Goal: Participate in discussion

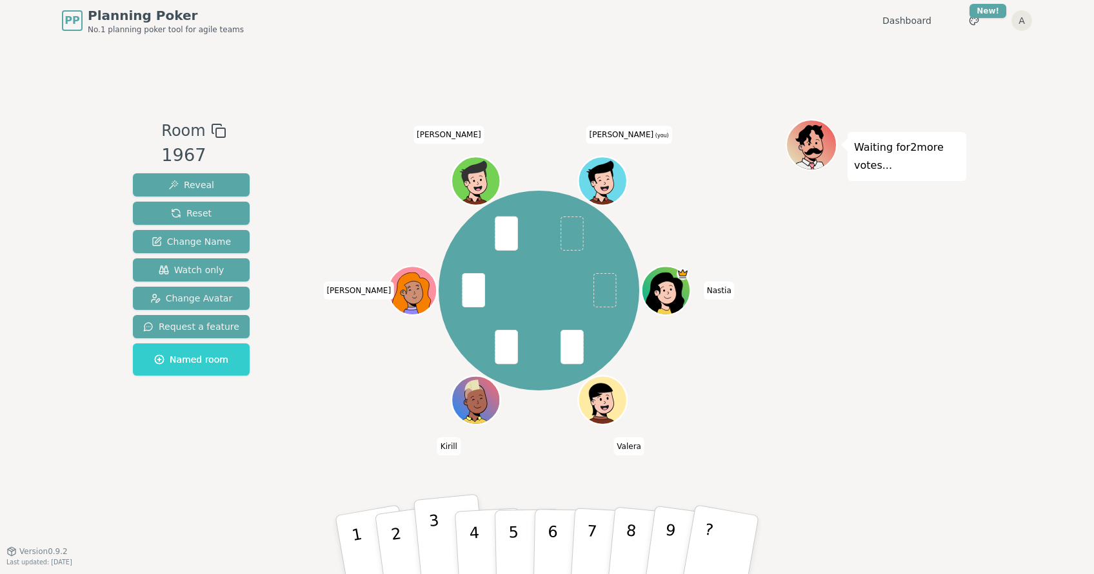
click at [438, 529] on button "3" at bounding box center [450, 546] width 74 height 103
click at [552, 227] on div "Nastia [PERSON_NAME] [PERSON_NAME] W [PERSON_NAME] (you)" at bounding box center [538, 291] width 200 height 200
click at [609, 117] on div "Room 1967 Reveal Reset Change Name Watch only Change Avatar Request a feature N…" at bounding box center [547, 296] width 838 height 510
click at [691, 87] on div "Room 1967 Reveal Reset Change Name Watch only Change Avatar Request a feature N…" at bounding box center [547, 296] width 838 height 510
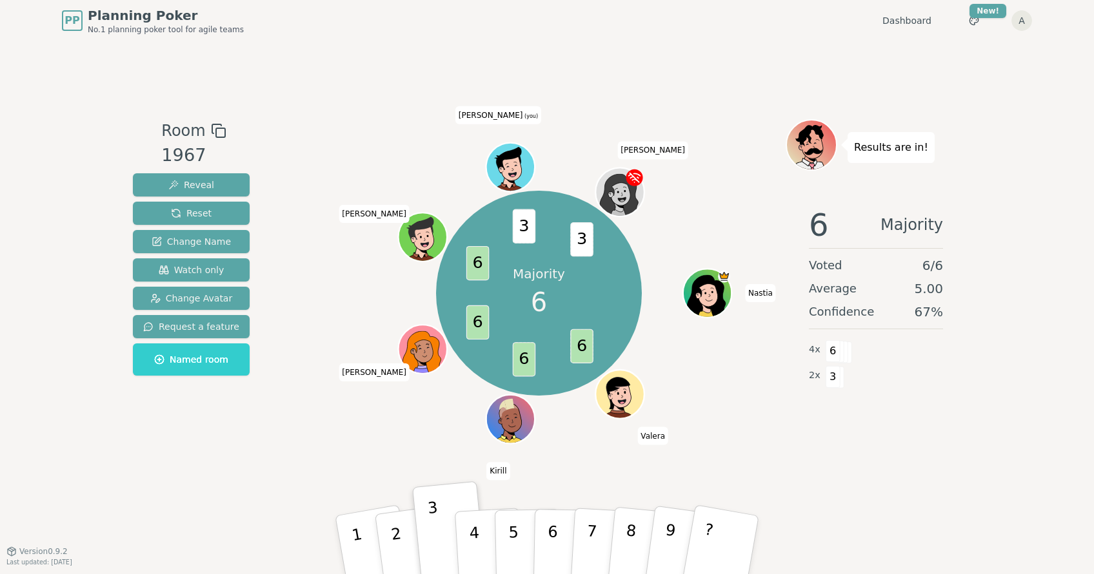
click at [815, 507] on div "Room 1967 Reveal Reset Change Name Watch only Change Avatar Request a feature N…" at bounding box center [547, 296] width 838 height 510
click at [861, 443] on div "6 Majority Voted 6 / 6 Average 5.00 Confidence 67 % 4 x 6 2 x 3" at bounding box center [875, 326] width 181 height 258
click at [1030, 313] on div "PP Planning Poker No.1 planning poker tool for agile teams Dashboard Toggle the…" at bounding box center [547, 287] width 1094 height 574
click at [1016, 166] on div "PP Planning Poker No.1 planning poker tool for agile teams Dashboard Toggle the…" at bounding box center [547, 287] width 1094 height 574
click at [954, 434] on div "6 Majority Voted 6 / 6 Average 5.00 Confidence 67 % 4 x 6 2 x 3" at bounding box center [875, 326] width 181 height 258
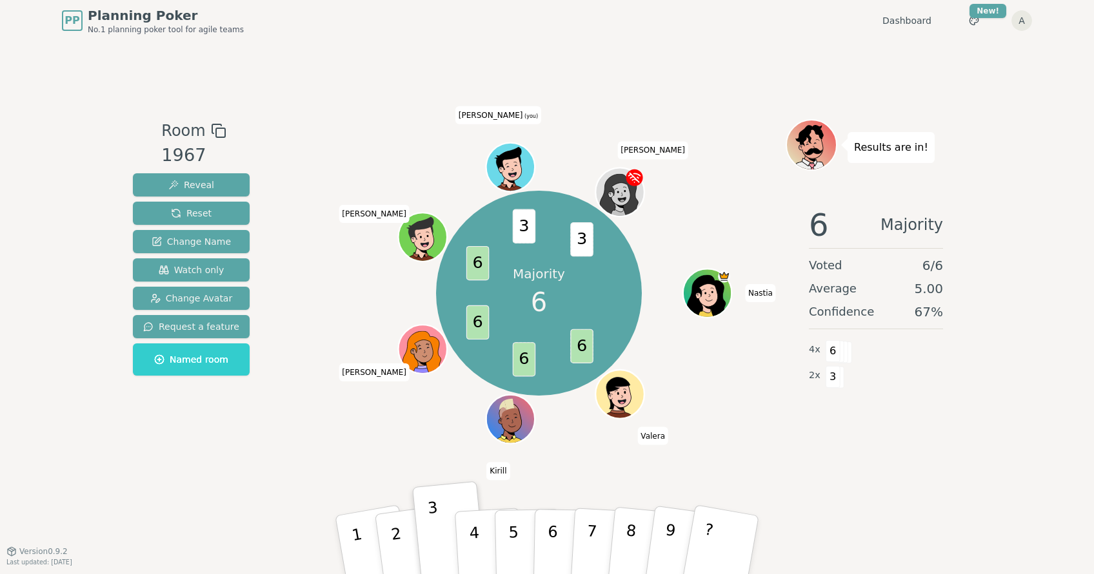
click at [675, 26] on div "PP Planning Poker No.1 planning poker tool for agile teams Dashboard Toggle the…" at bounding box center [547, 20] width 970 height 41
click at [952, 428] on div "6 Majority Voted 6 / 6 Average 5.00 Confidence 67 % 4 x 6 2 x 3" at bounding box center [875, 326] width 181 height 258
click at [652, 7] on div "PP Planning Poker No.1 planning poker tool for agile teams Dashboard Toggle the…" at bounding box center [547, 20] width 970 height 41
click at [820, 224] on span "6" at bounding box center [819, 225] width 20 height 31
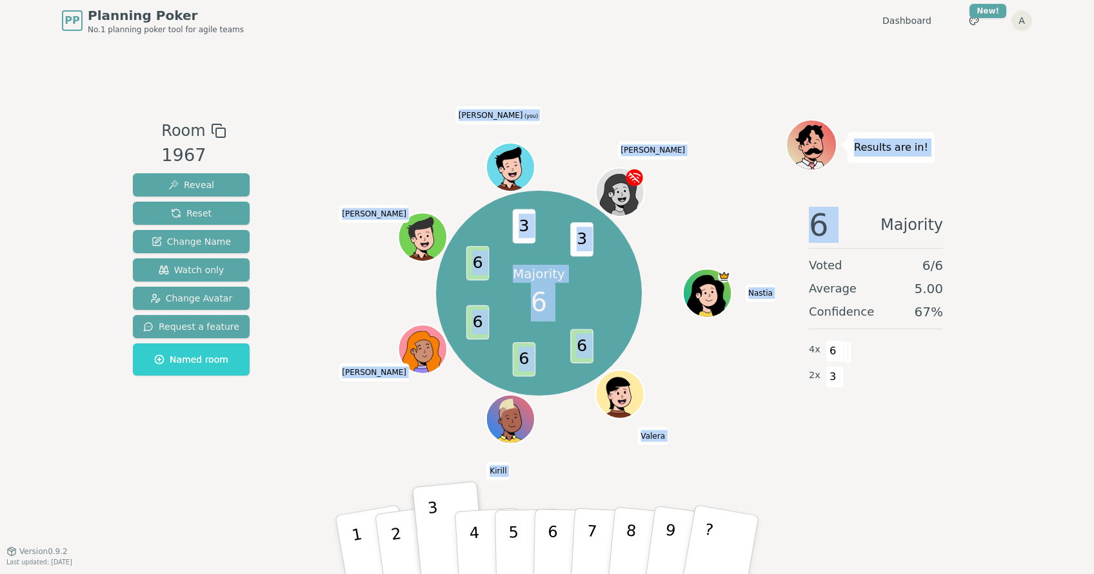
drag, startPoint x: 836, startPoint y: 223, endPoint x: 772, endPoint y: 223, distance: 63.2
click at [772, 223] on div "Room 1967 Reveal Reset Change Name Watch only Change Avatar Request a feature N…" at bounding box center [547, 296] width 838 height 355
click at [793, 214] on div "6 Majority Voted 6 / 6 Average 5.00 Confidence 67 % 4 x 6 2 x 3" at bounding box center [875, 326] width 181 height 258
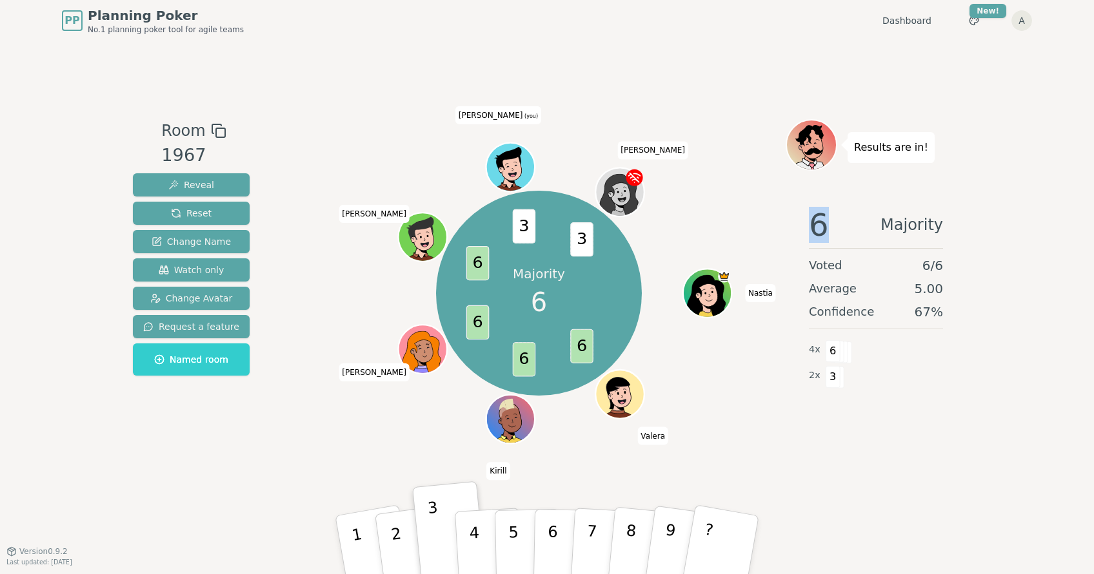
drag, startPoint x: 825, startPoint y: 218, endPoint x: 789, endPoint y: 218, distance: 36.1
click at [789, 218] on div "6 Majority Voted 6 / 6 Average 5.00 Confidence 67 % 4 x 6 2 x 3" at bounding box center [875, 326] width 181 height 258
drag, startPoint x: 803, startPoint y: 221, endPoint x: 855, endPoint y: 219, distance: 52.3
click at [855, 219] on div "6 Majority Voted 6 / 6 Average 5.00 Confidence 67 % 4 x 6 2 x 3" at bounding box center [875, 326] width 181 height 258
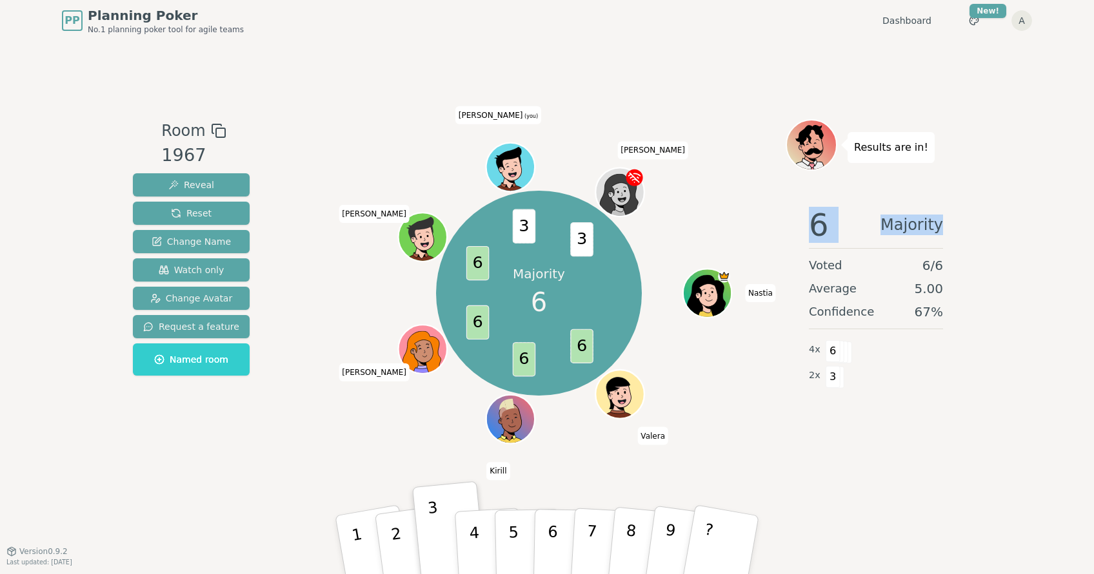
drag, startPoint x: 950, startPoint y: 225, endPoint x: 790, endPoint y: 227, distance: 160.6
click at [790, 227] on div "6 Majority Voted 6 / 6 Average 5.00 Confidence 67 % 4 x 6 2 x 3" at bounding box center [875, 326] width 181 height 258
click at [798, 222] on div "6 Majority Voted 6 / 6 Average 5.00 Confidence 67 % 4 x 6 2 x 3" at bounding box center [875, 326] width 181 height 258
drag, startPoint x: 808, startPoint y: 222, endPoint x: 972, endPoint y: 218, distance: 164.5
click at [973, 218] on div "PP Planning Poker No.1 planning poker tool for agile teams Dashboard Toggle the…" at bounding box center [547, 287] width 1094 height 574
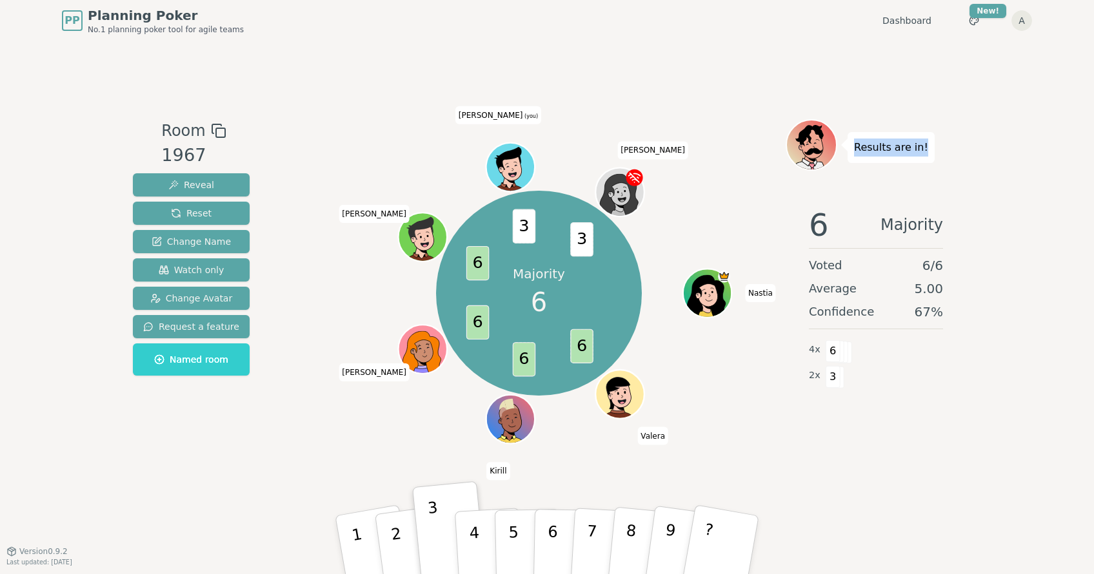
drag, startPoint x: 939, startPoint y: 142, endPoint x: 846, endPoint y: 137, distance: 93.6
click at [846, 137] on div "Results are in!" at bounding box center [875, 145] width 181 height 52
click at [713, 188] on div "Majority 6 6 6 6 6 3 3 [PERSON_NAME] [PERSON_NAME] W [PERSON_NAME] (you) [PERSO…" at bounding box center [538, 293] width 493 height 302
click at [939, 48] on div "Room 1967 Reveal Reset Change Name Watch only Change Avatar Request a feature N…" at bounding box center [547, 296] width 838 height 510
click at [732, 430] on div "Majority 6 6 6 6 6 3 3 [PERSON_NAME] [PERSON_NAME] W [PERSON_NAME] (you) [PERSO…" at bounding box center [538, 293] width 493 height 302
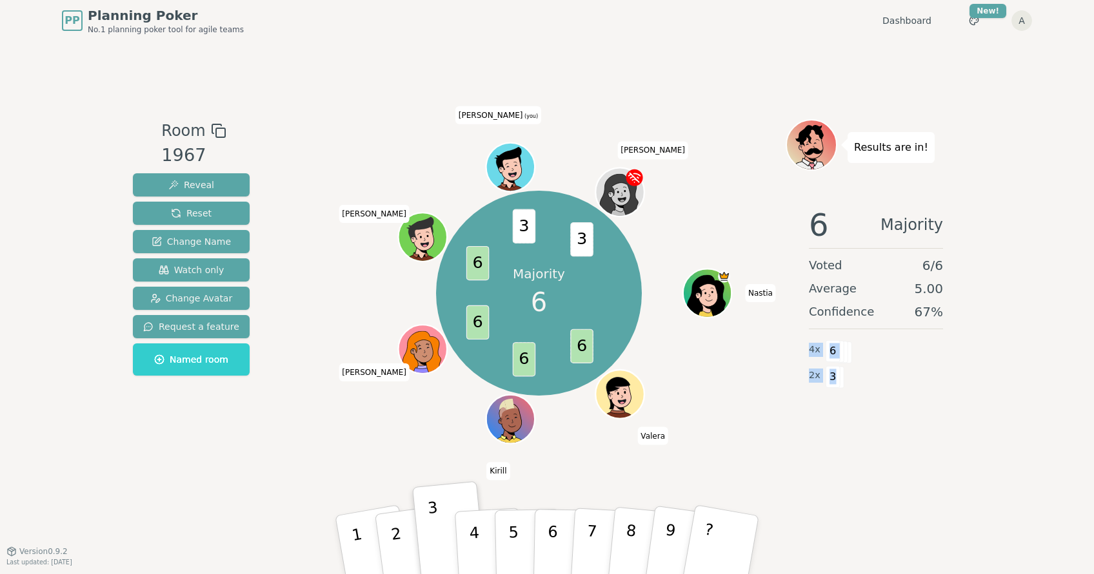
drag, startPoint x: 839, startPoint y: 376, endPoint x: 810, endPoint y: 343, distance: 43.4
click at [810, 343] on div "4 x 6 2 x 3" at bounding box center [876, 363] width 134 height 52
drag, startPoint x: 948, startPoint y: 311, endPoint x: 901, endPoint y: 308, distance: 47.9
click at [907, 308] on div "6 Majority Voted 6 / 6 Average 5.00 Confidence 67 % 4 x 6 2 x 3" at bounding box center [875, 326] width 181 height 258
drag, startPoint x: 808, startPoint y: 261, endPoint x: 954, endPoint y: 304, distance: 152.4
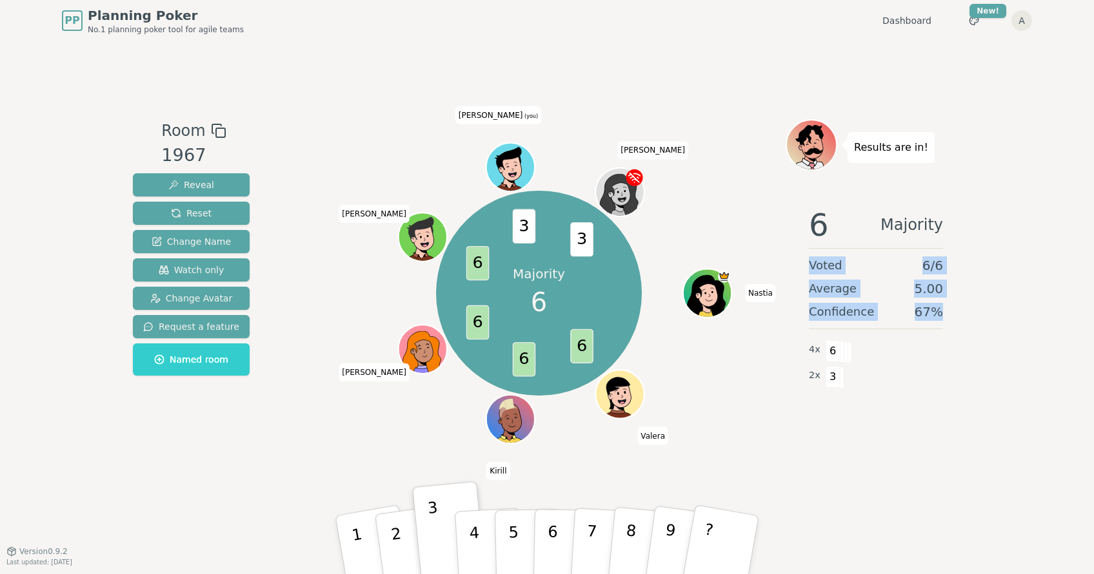
click at [954, 304] on div "6 Majority Voted 6 / 6 Average 5.00 Confidence 67 % 4 x 6 2 x 3" at bounding box center [875, 326] width 181 height 258
drag, startPoint x: 946, startPoint y: 311, endPoint x: 811, endPoint y: 253, distance: 146.7
click at [811, 253] on div "6 Majority Voted 6 / 6 Average 5.00 Confidence 67 % 4 x 6 2 x 3" at bounding box center [875, 326] width 181 height 258
drag, startPoint x: 815, startPoint y: 216, endPoint x: 971, endPoint y: 308, distance: 180.9
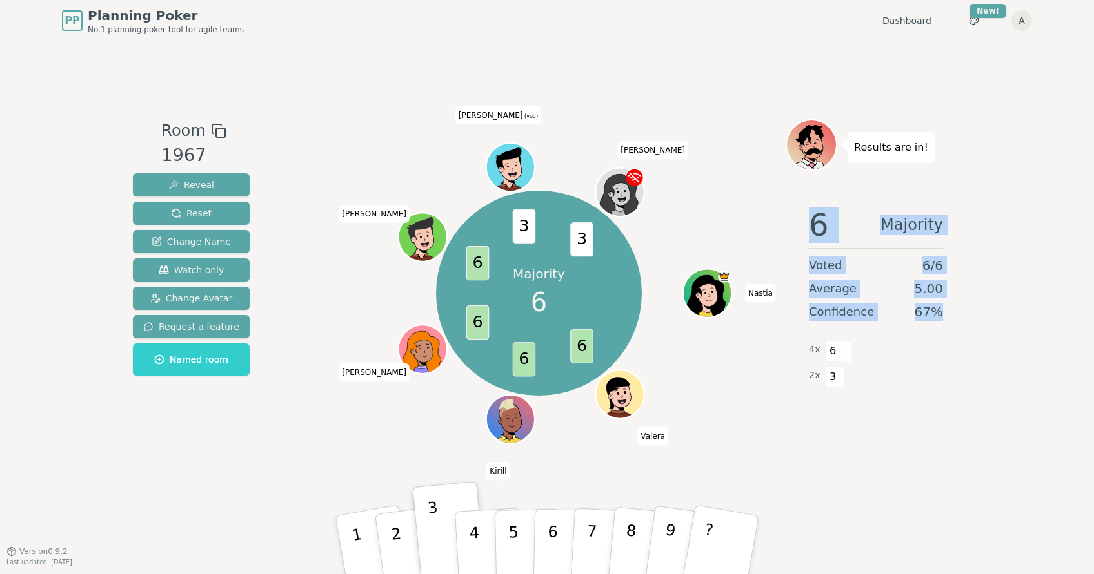
click at [971, 308] on div "PP Planning Poker No.1 planning poker tool for agile teams Dashboard Toggle the…" at bounding box center [547, 287] width 1094 height 574
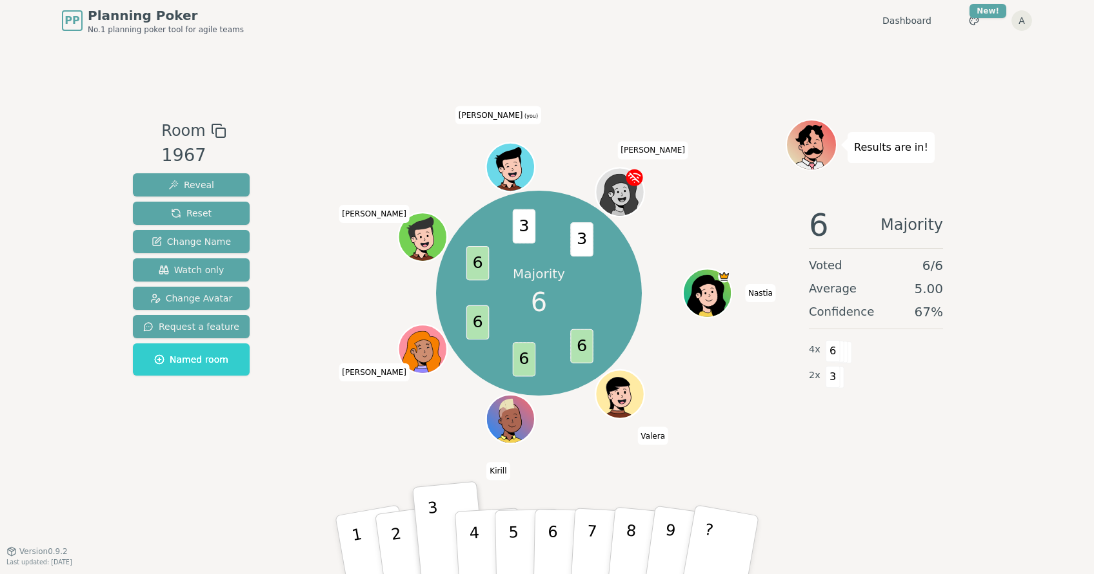
click at [957, 305] on div "6 Majority Voted 6 / 6 Average 5.00 Confidence 67 % 4 x 6 2 x 3" at bounding box center [875, 326] width 181 height 258
click at [585, 58] on div "Room 1967 Reveal Reset Change Name Watch only Change Avatar Request a feature N…" at bounding box center [547, 296] width 838 height 510
drag, startPoint x: 660, startPoint y: 150, endPoint x: 642, endPoint y: 150, distance: 18.1
click at [642, 150] on span "[PERSON_NAME]" at bounding box center [652, 150] width 71 height 18
click at [767, 59] on div "Room 1967 Reveal Reset Change Name Watch only Change Avatar Request a feature N…" at bounding box center [547, 296] width 838 height 510
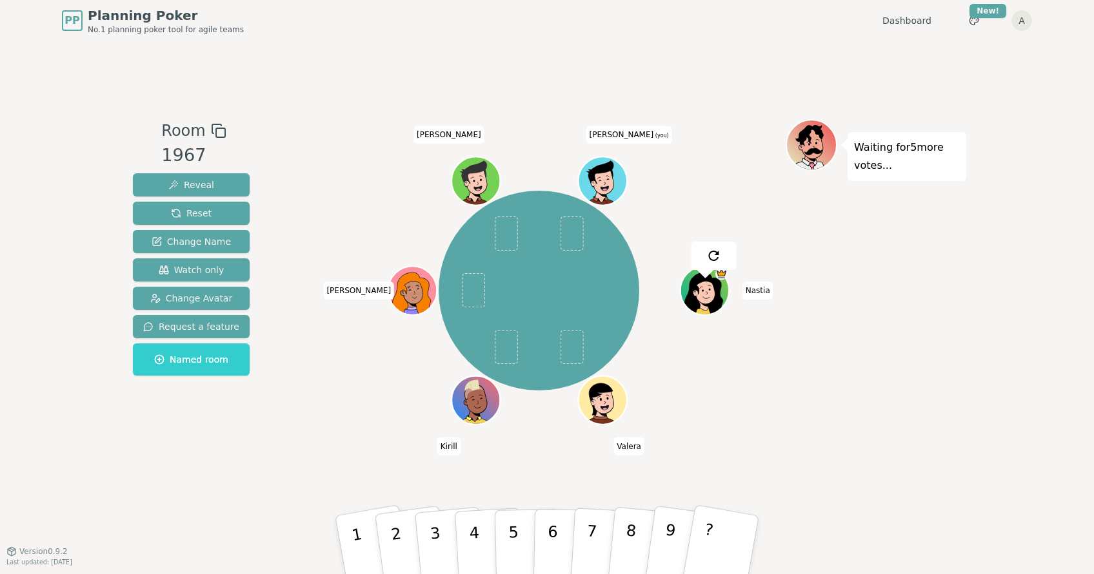
click at [523, 370] on div "Nastia [PERSON_NAME] [PERSON_NAME] W [PERSON_NAME] (you)" at bounding box center [538, 291] width 200 height 200
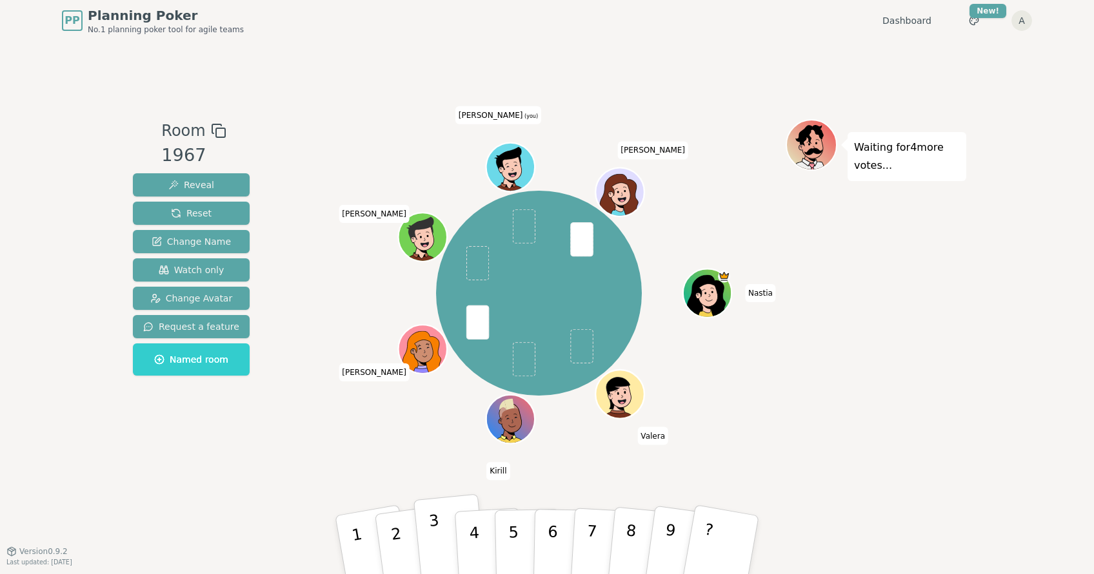
click at [433, 533] on p "3" at bounding box center [436, 547] width 17 height 70
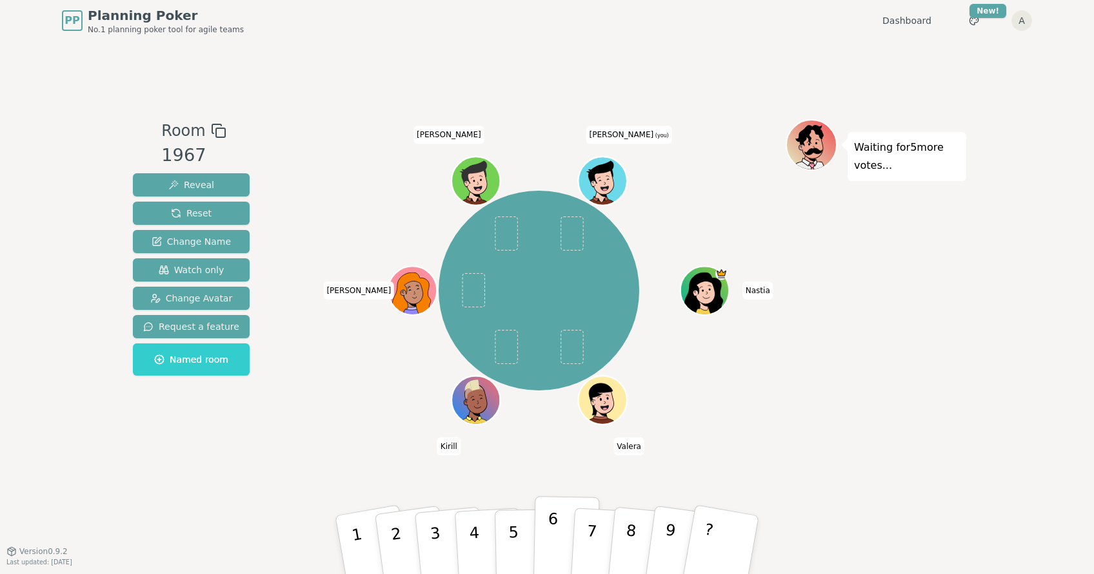
click at [549, 533] on p "6" at bounding box center [552, 545] width 11 height 70
